Goal: Navigation & Orientation: Find specific page/section

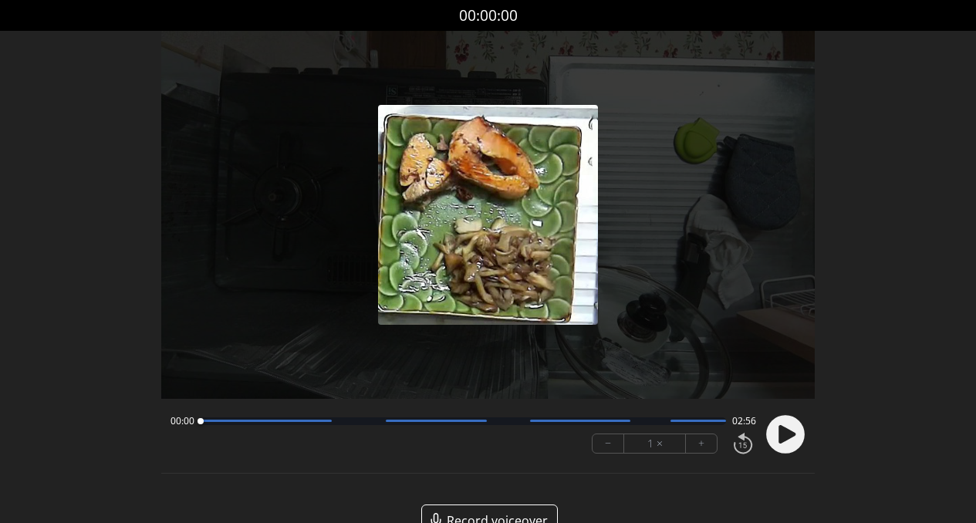
click at [782, 437] on icon at bounding box center [786, 434] width 17 height 19
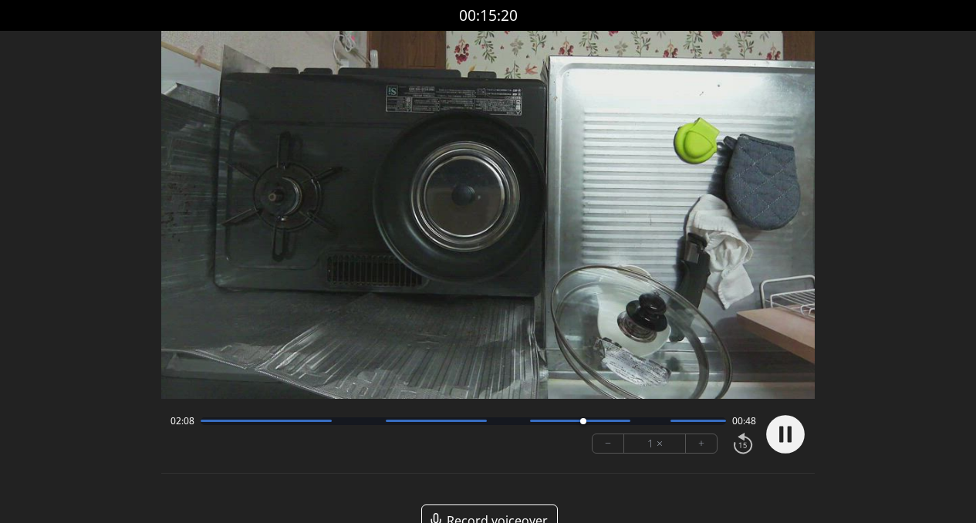
click at [507, 423] on div at bounding box center [464, 421] width 526 height 8
click at [494, 424] on div at bounding box center [464, 421] width 526 height 8
click at [349, 422] on div at bounding box center [464, 421] width 526 height 8
click at [497, 420] on div at bounding box center [464, 421] width 526 height 8
click at [515, 420] on div at bounding box center [464, 421] width 526 height 8
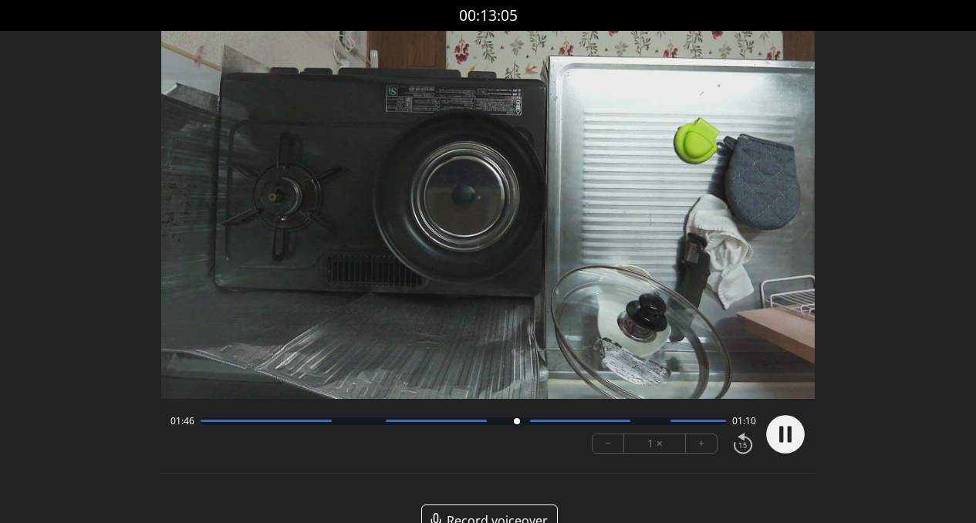
click at [588, 421] on div at bounding box center [580, 421] width 100 height 2
click at [619, 422] on div at bounding box center [464, 421] width 526 height 8
click at [629, 422] on div at bounding box center [619, 421] width 21 height 21
click at [633, 423] on div at bounding box center [629, 421] width 21 height 21
click at [664, 422] on div at bounding box center [464, 421] width 526 height 8
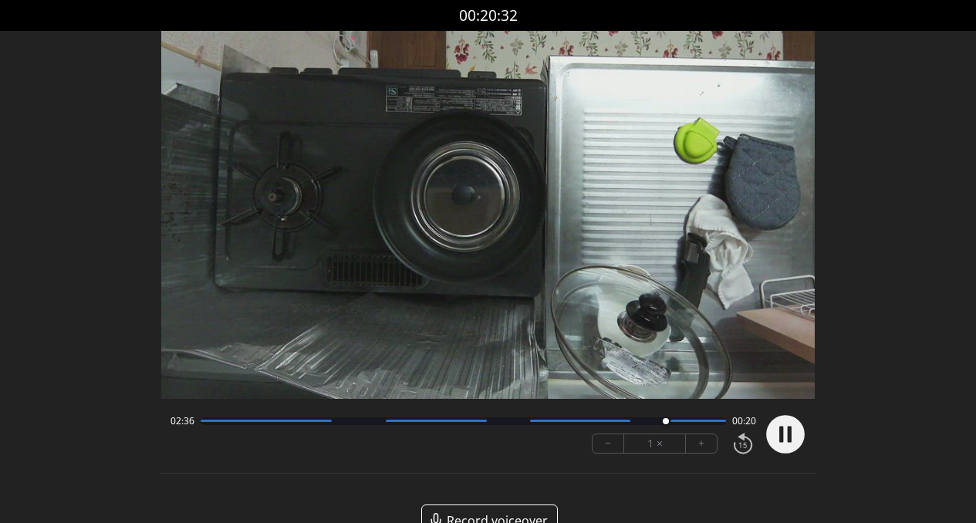
click at [686, 424] on div at bounding box center [464, 421] width 526 height 8
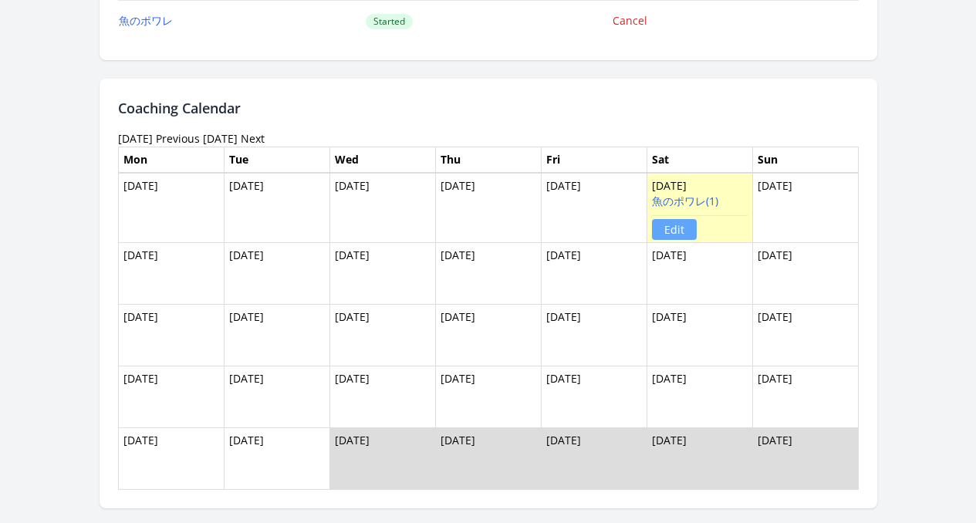
scroll to position [1184, 0]
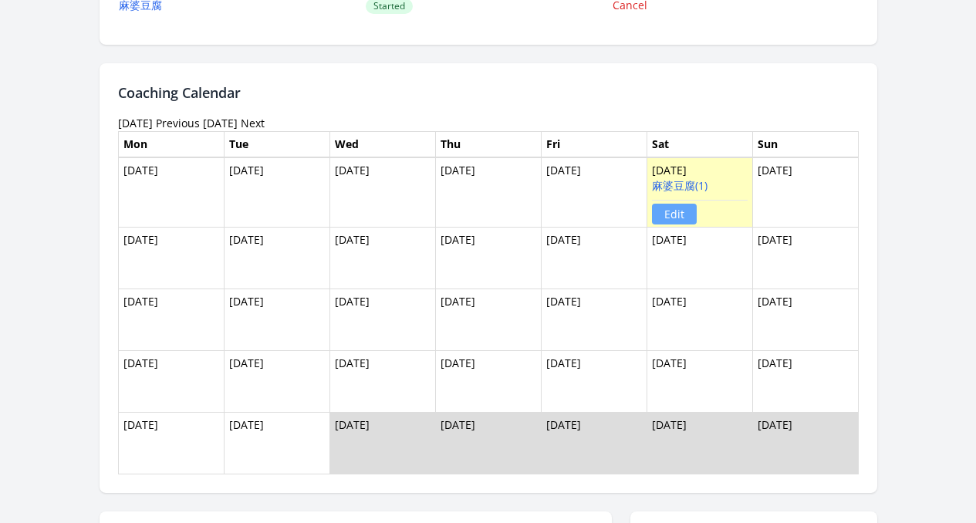
scroll to position [1142, 0]
